Goal: Find specific page/section: Find specific page/section

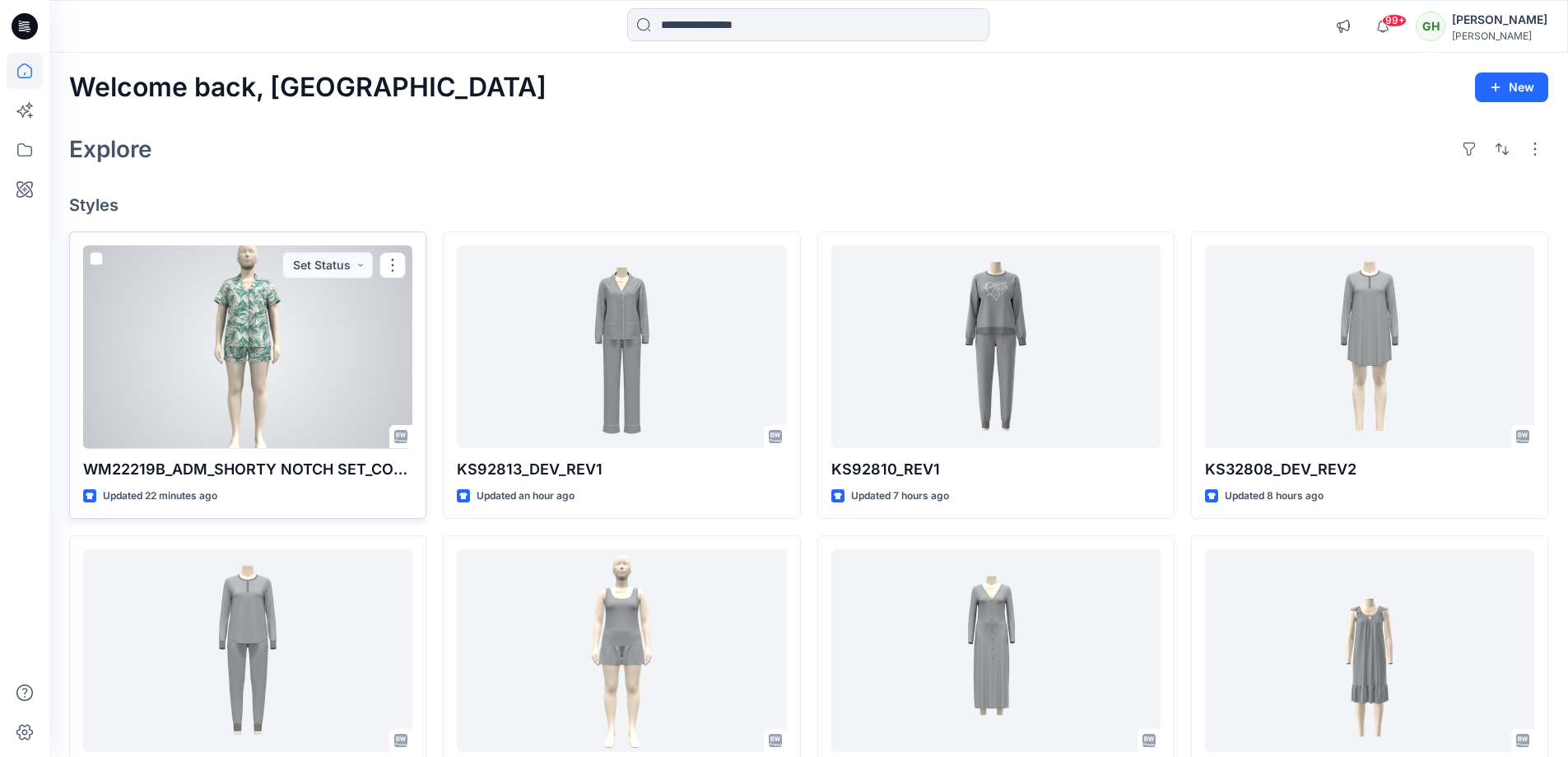
click at [190, 391] on div at bounding box center [248, 347] width 330 height 203
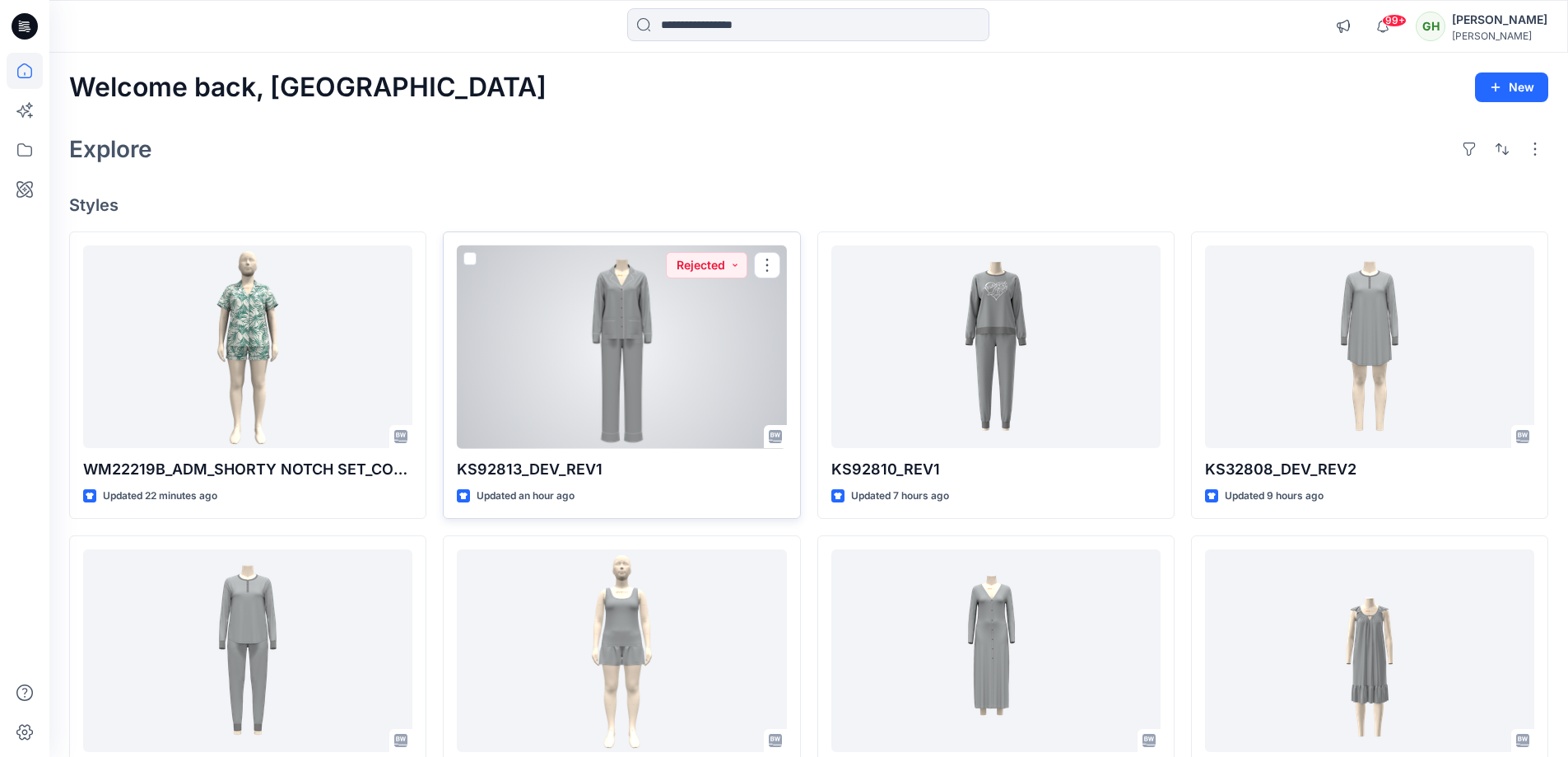
click at [691, 373] on div at bounding box center [622, 347] width 330 height 203
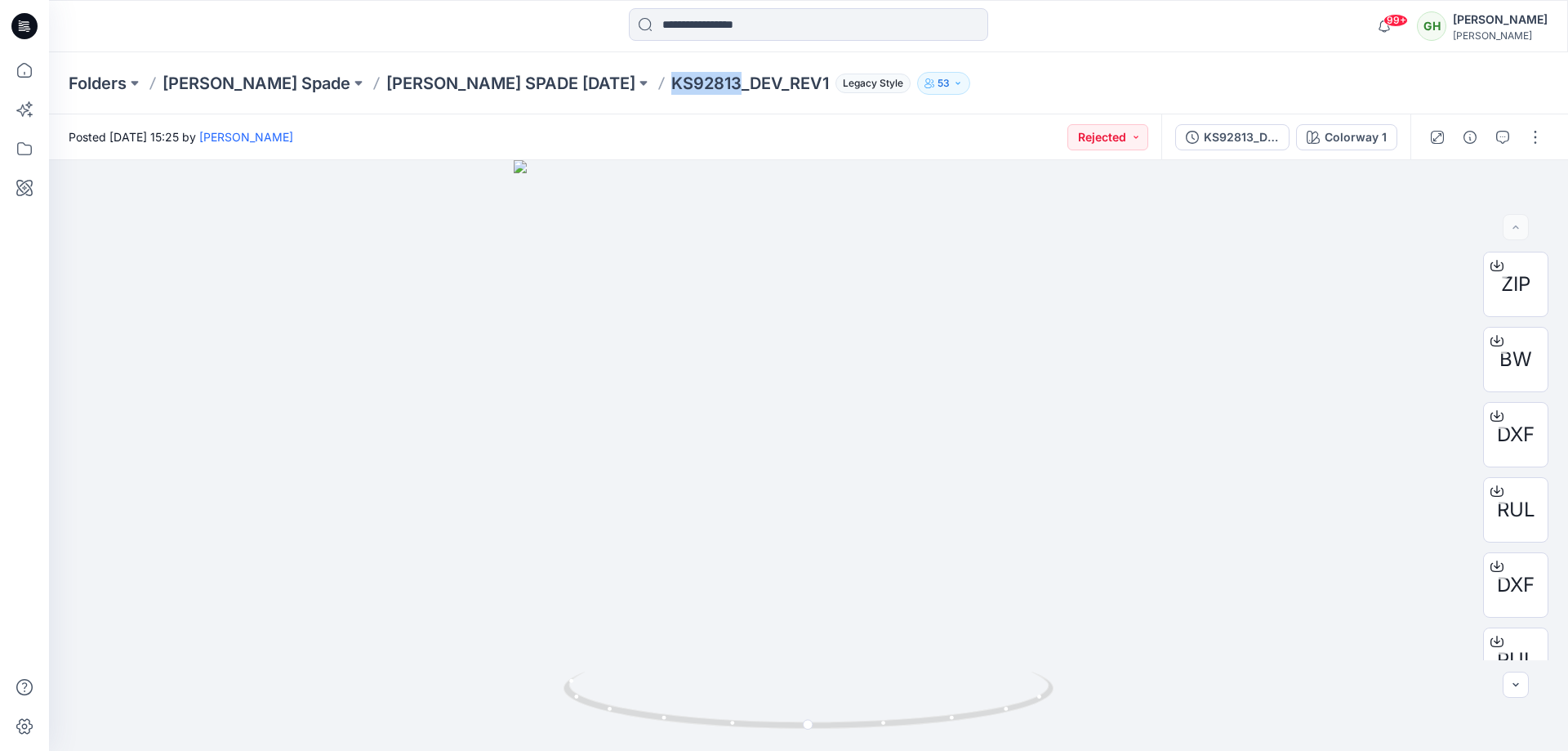
drag, startPoint x: 487, startPoint y: 79, endPoint x: 551, endPoint y: 90, distance: 64.9
click at [672, 90] on p "KS92813_DEV_REV1" at bounding box center [750, 83] width 158 height 23
copy p "KS92813"
click at [783, 29] on input at bounding box center [808, 24] width 359 height 33
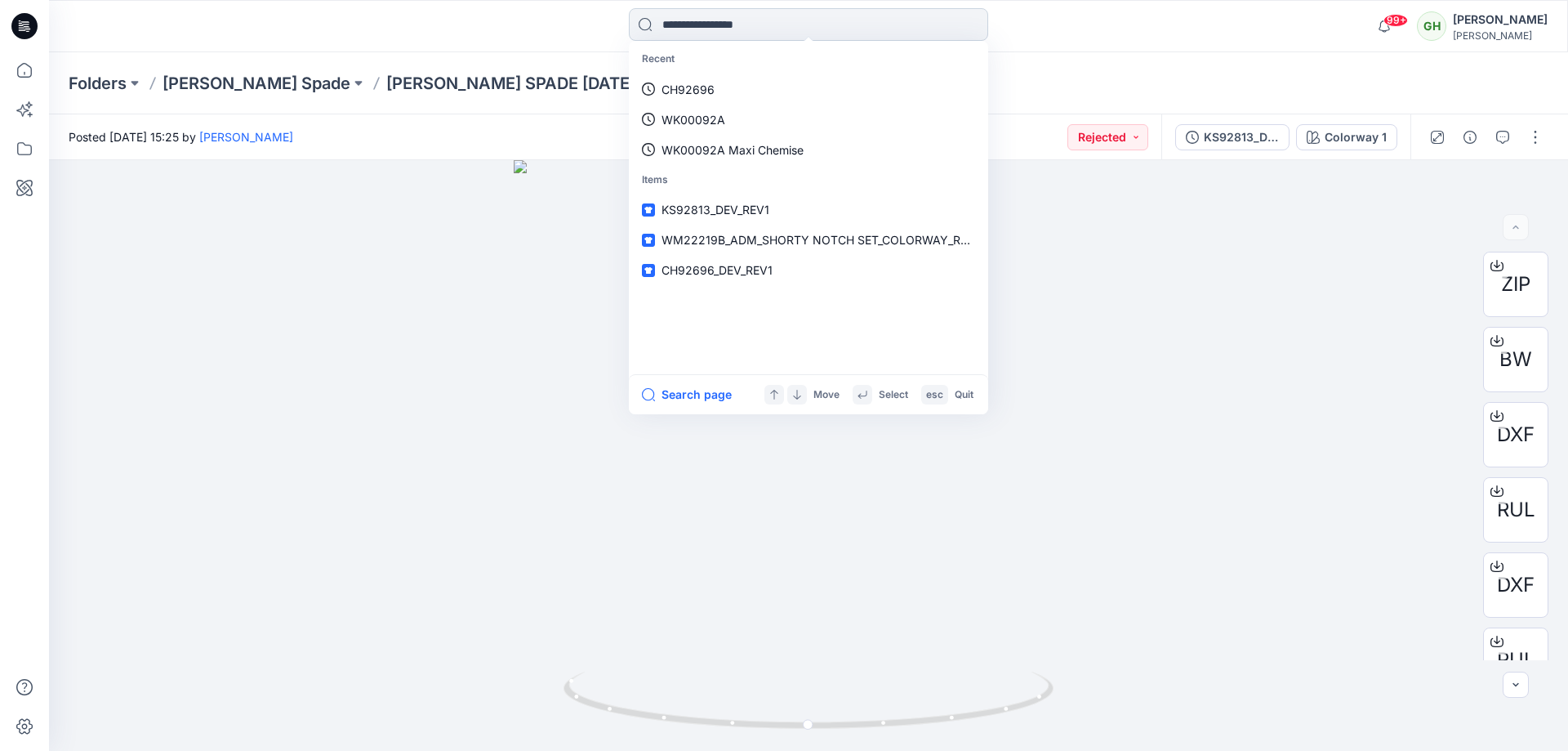
paste input "******"
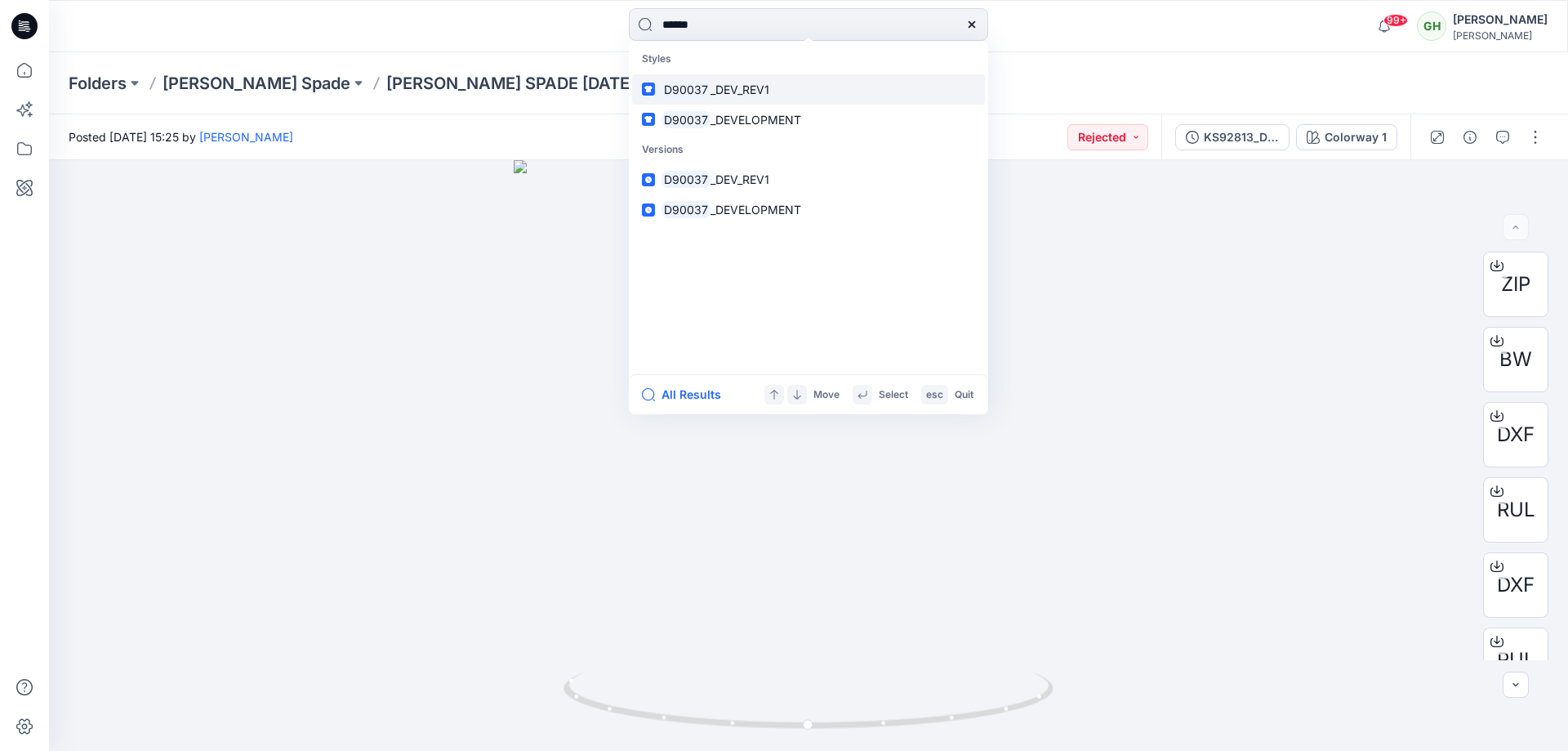
type input "******"
click at [793, 93] on link "D90037 _DEV_REV1" at bounding box center [808, 89] width 353 height 30
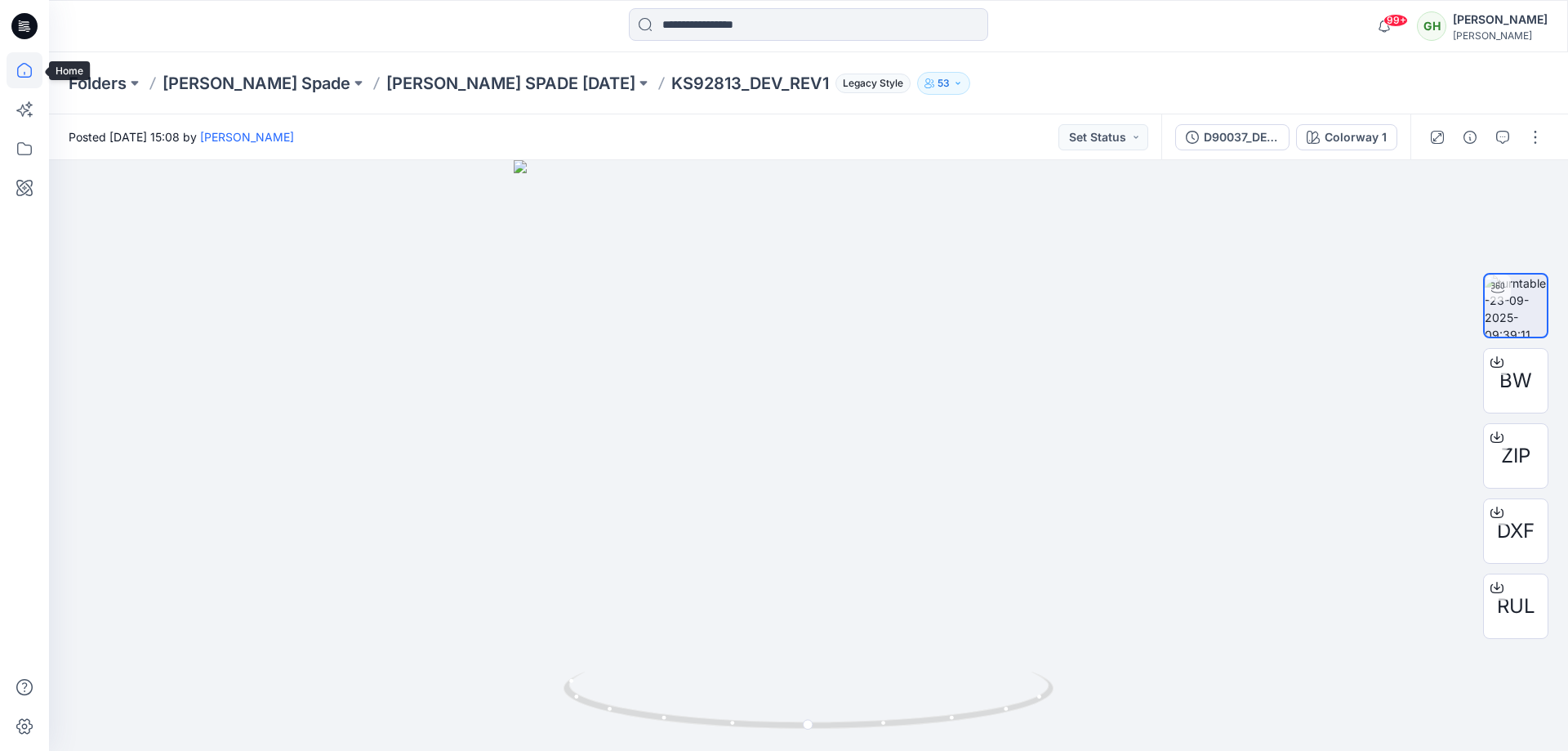
click at [13, 59] on icon at bounding box center [24, 70] width 36 height 36
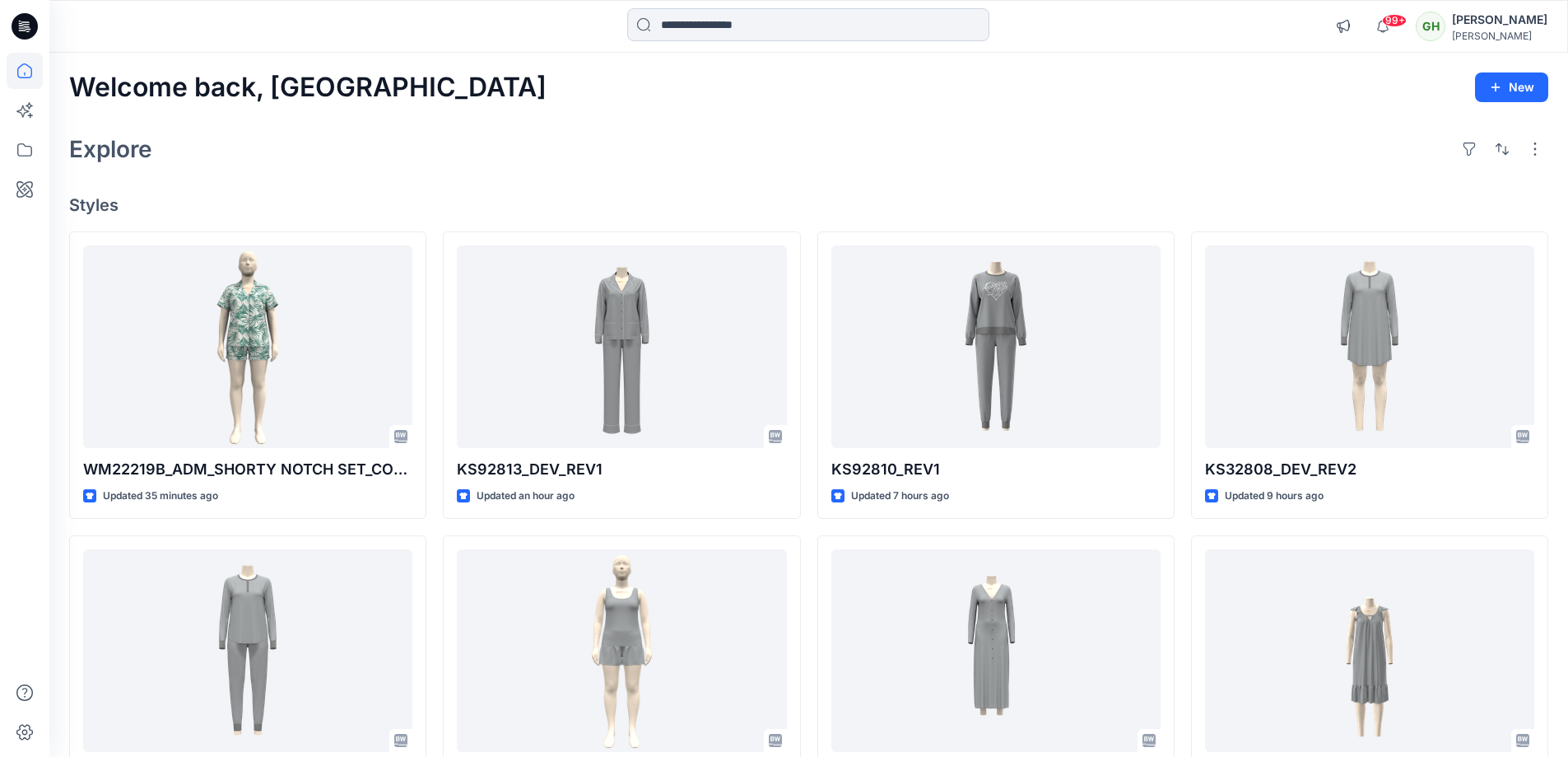
click at [733, 27] on input at bounding box center [808, 25] width 362 height 33
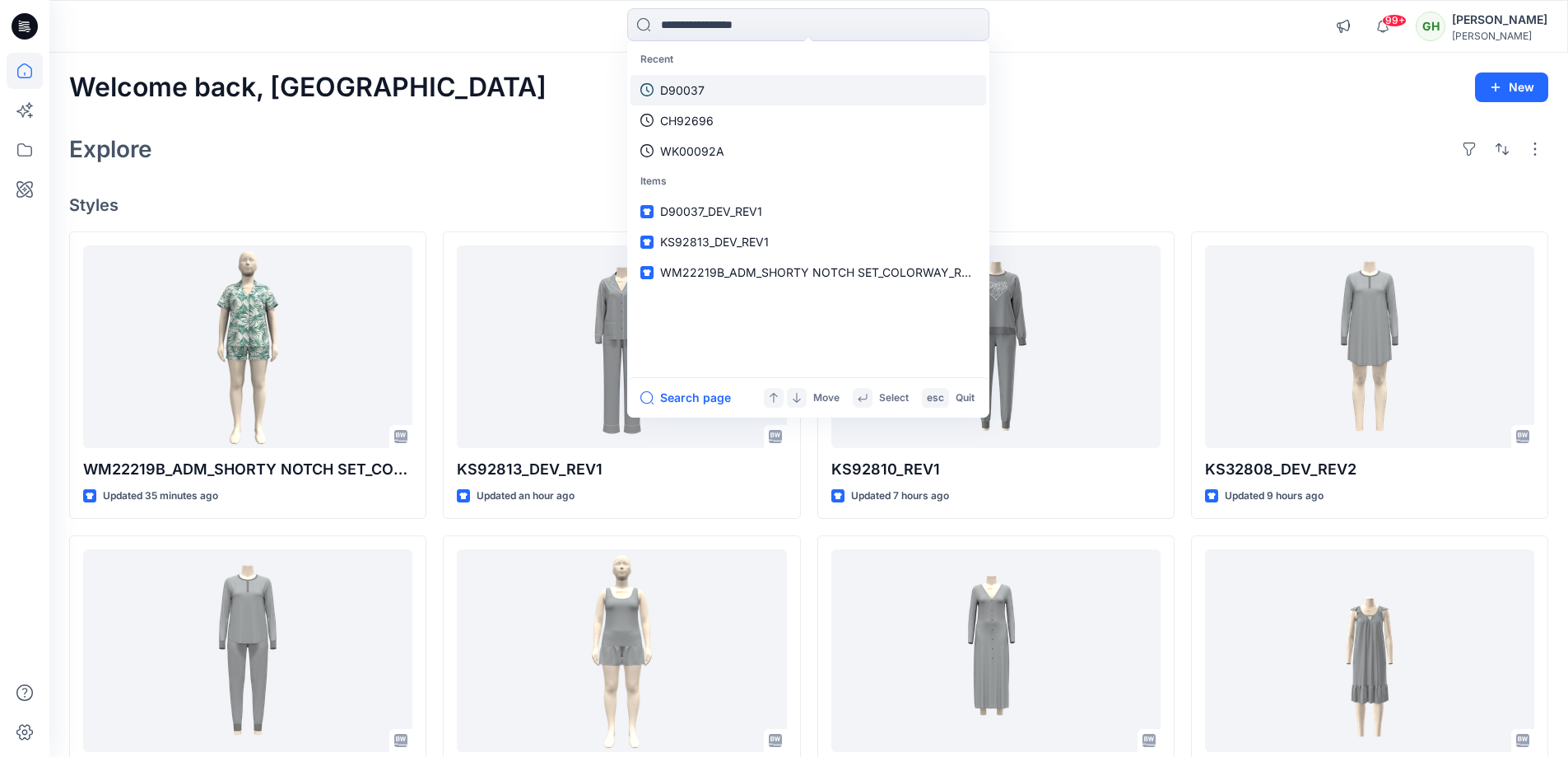
drag, startPoint x: 731, startPoint y: 29, endPoint x: 698, endPoint y: 93, distance: 72.0
click at [698, 93] on p "D90037" at bounding box center [682, 90] width 44 height 17
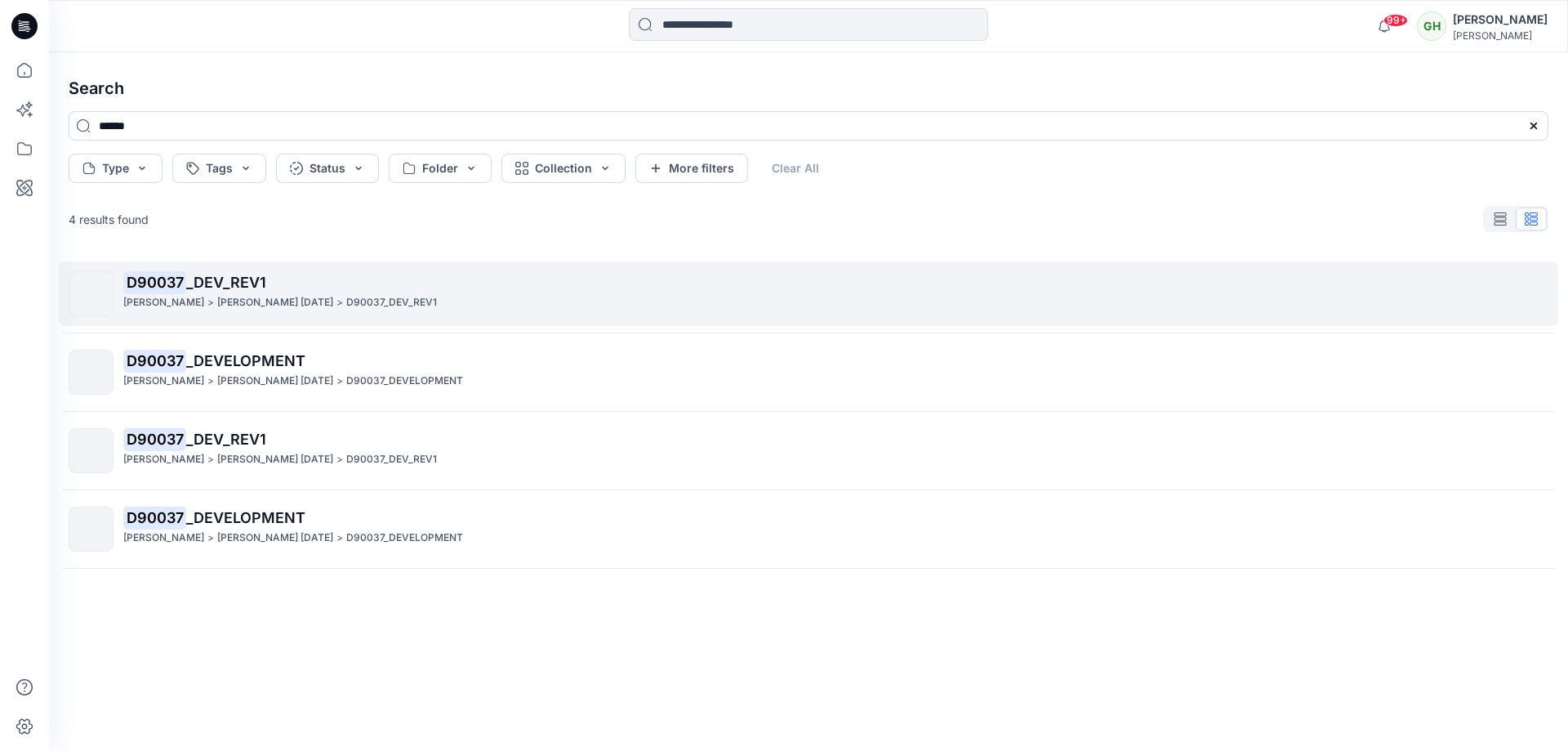
click at [321, 280] on p "D90037 _DEV_REV1" at bounding box center [835, 282] width 1424 height 23
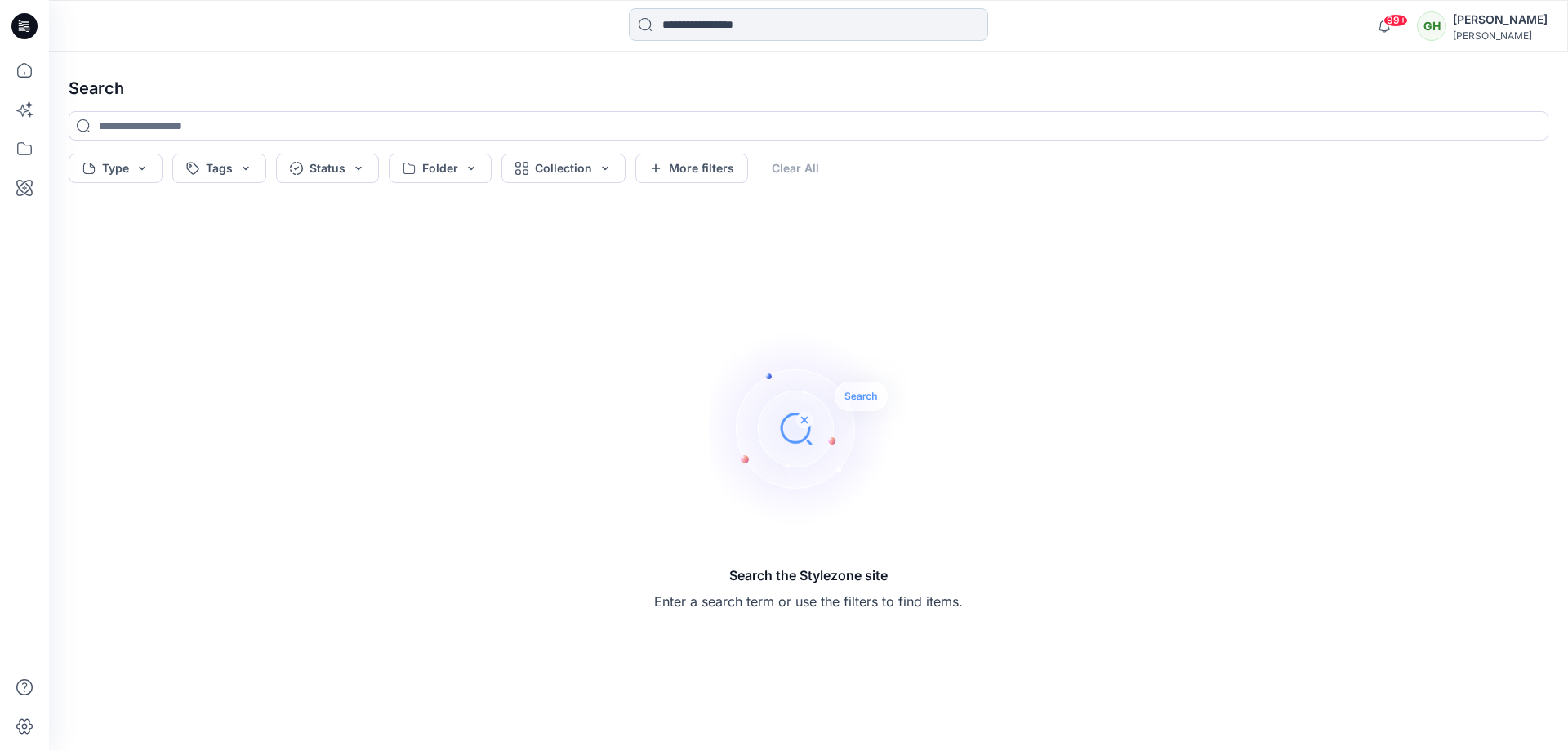
click at [693, 28] on input at bounding box center [808, 24] width 359 height 33
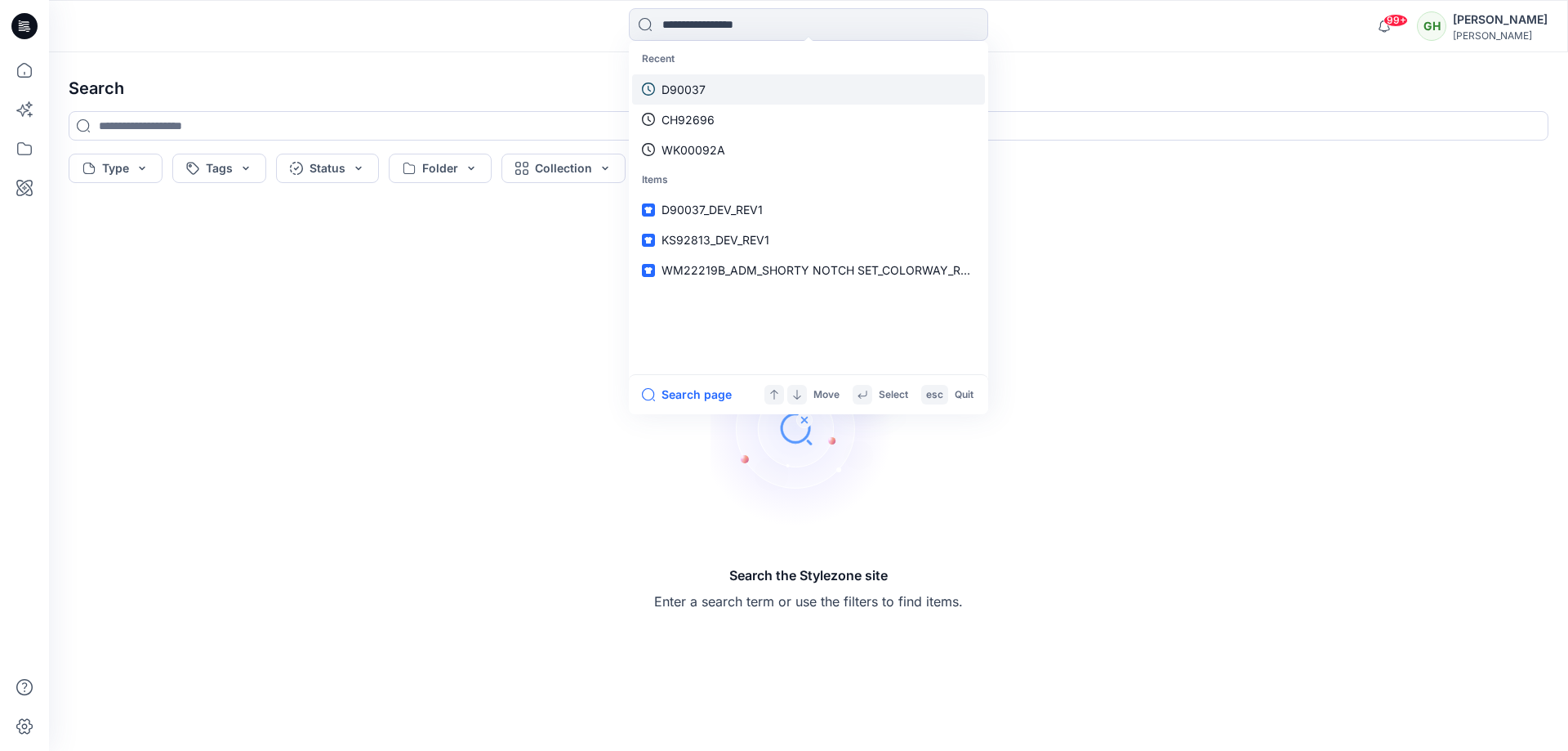
click at [697, 93] on p "D90037" at bounding box center [683, 89] width 44 height 17
type input "******"
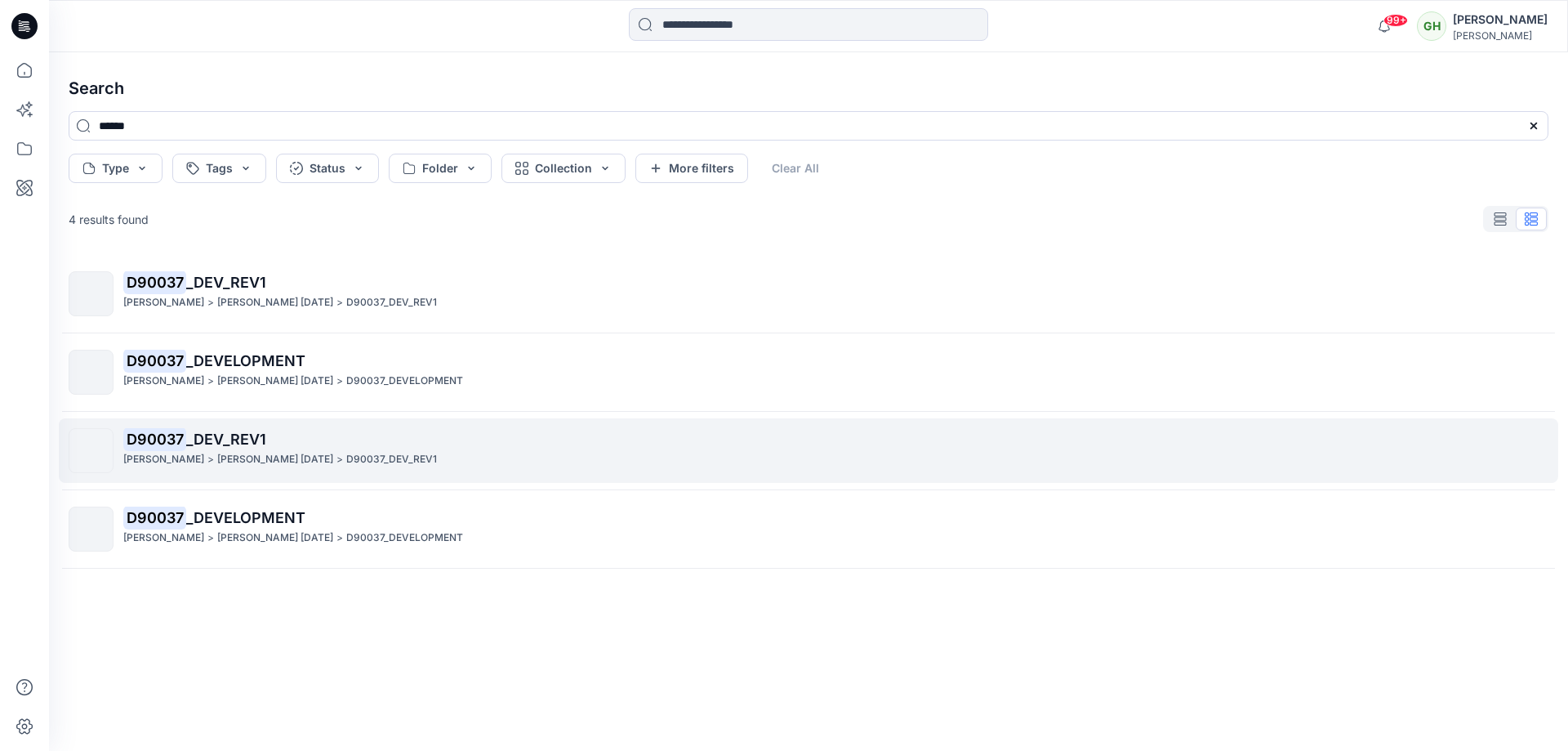
click at [308, 453] on p "[PERSON_NAME] [DATE]" at bounding box center [276, 459] width 116 height 17
